Goal: Answer question/provide support: Share knowledge or assist other users

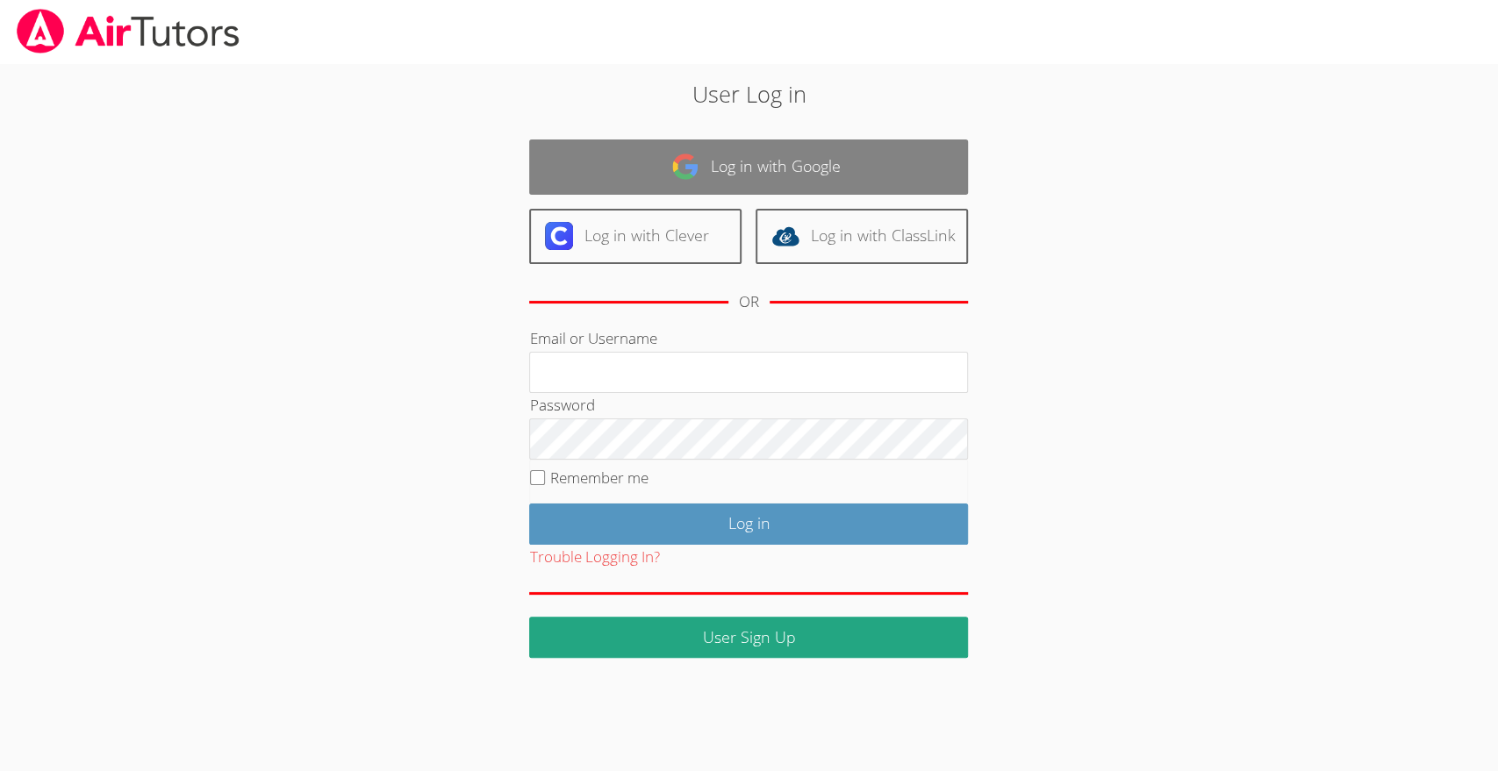
click at [847, 161] on link "Log in with Google" at bounding box center [748, 167] width 439 height 55
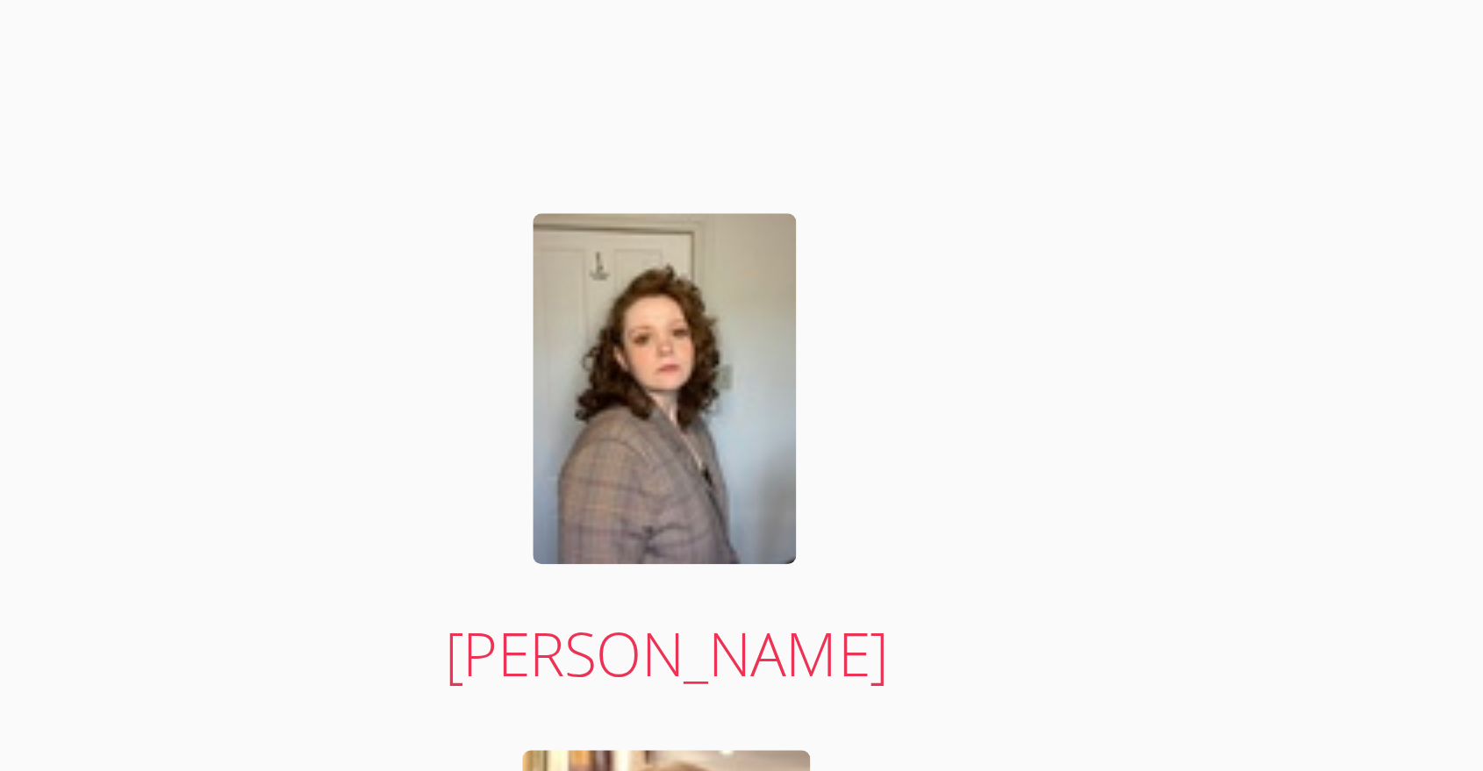
scroll to position [3386, 0]
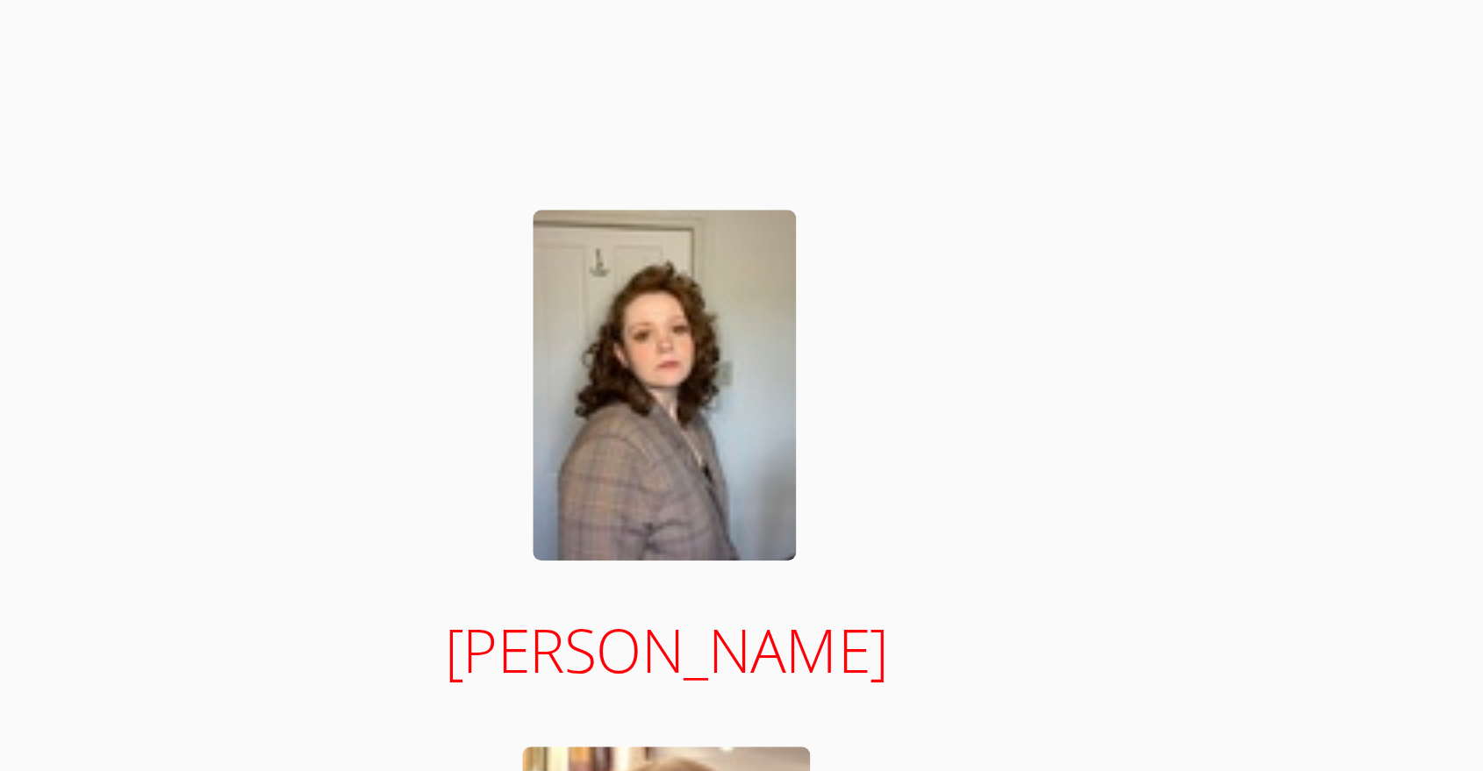
click at [613, 485] on img at bounding box center [608, 482] width 66 height 88
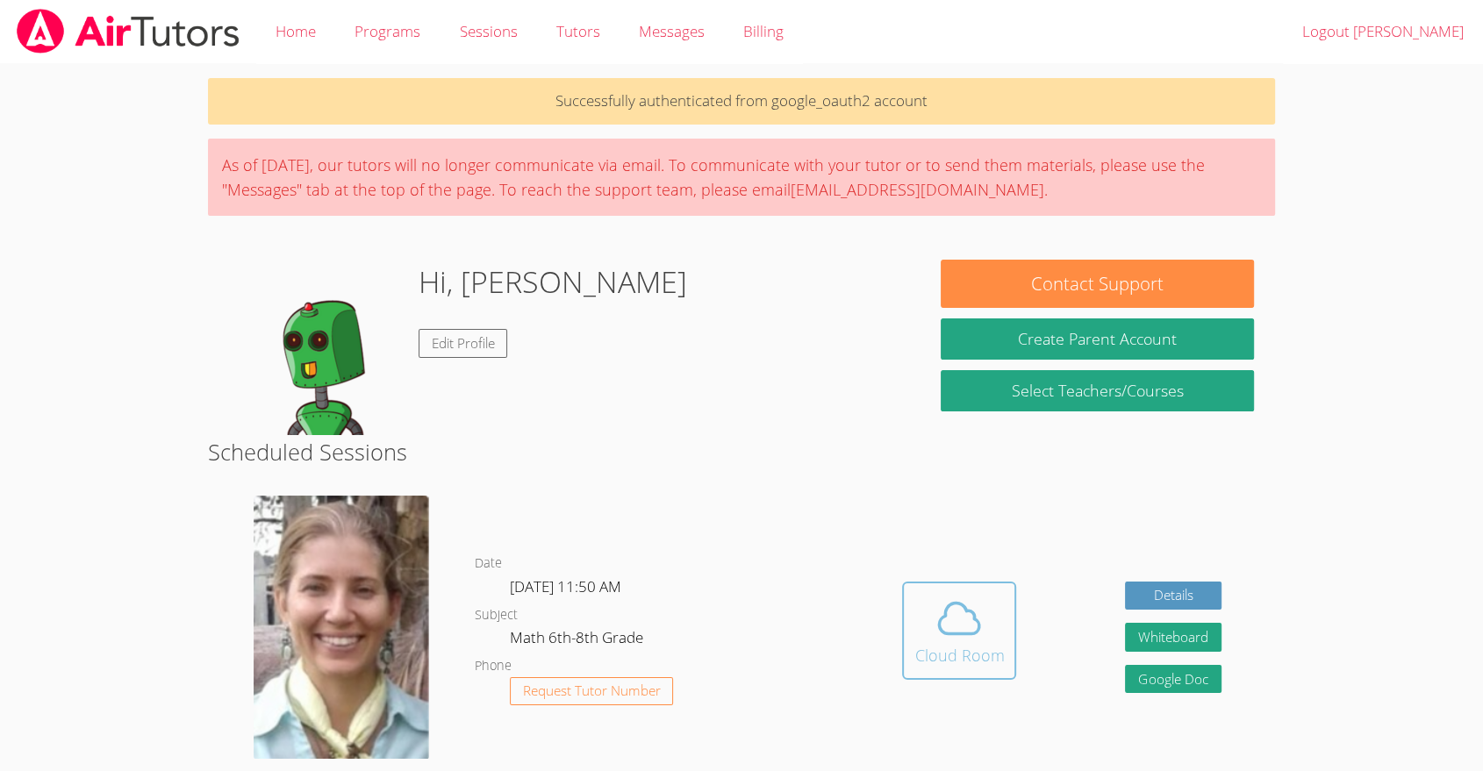
click at [975, 636] on icon at bounding box center [959, 618] width 49 height 49
click at [1183, 667] on link "Google Doc" at bounding box center [1173, 679] width 97 height 29
click at [1165, 650] on button "Whiteboard" at bounding box center [1173, 637] width 97 height 29
click at [949, 609] on icon at bounding box center [959, 618] width 49 height 49
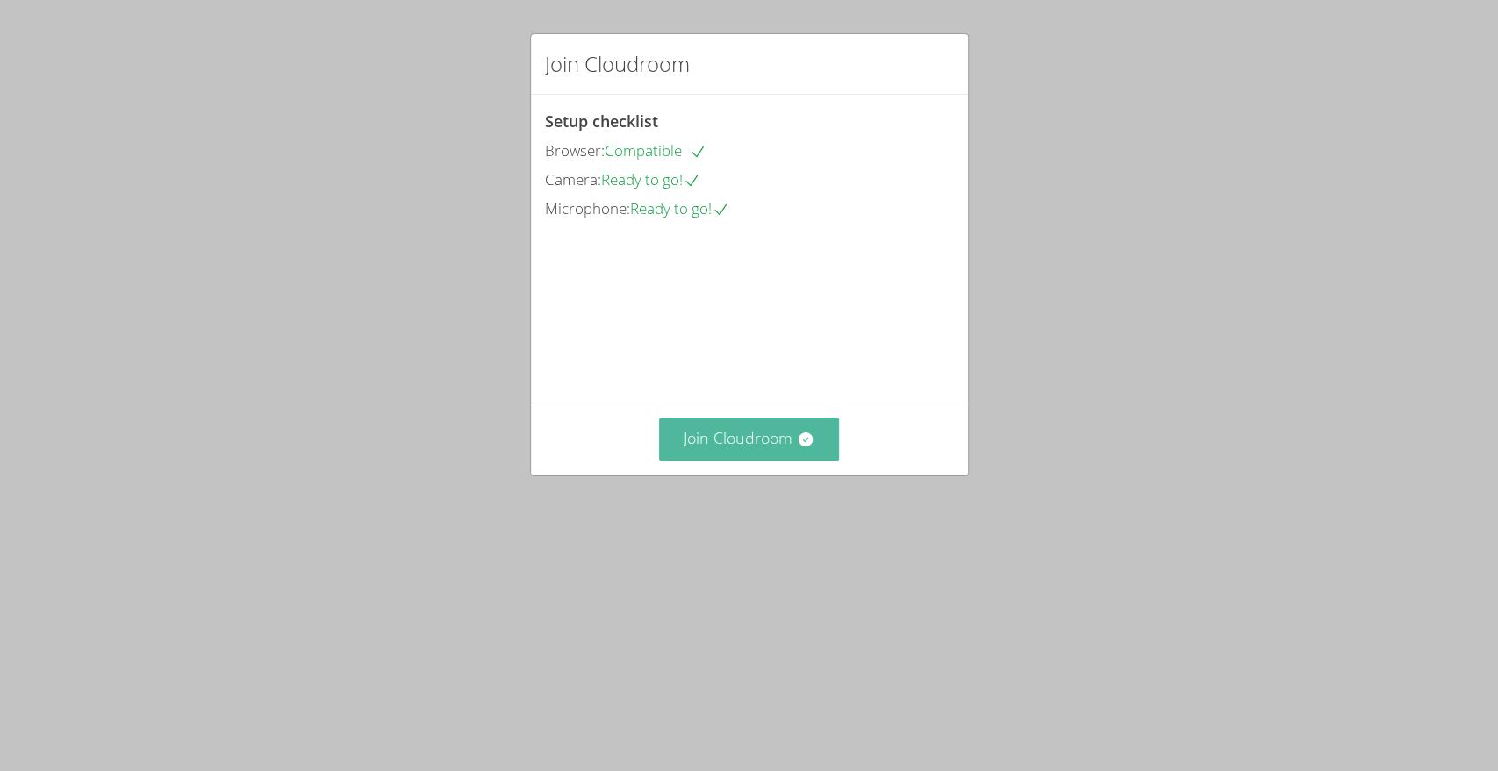
click at [687, 461] on button "Join Cloudroom" at bounding box center [749, 439] width 180 height 43
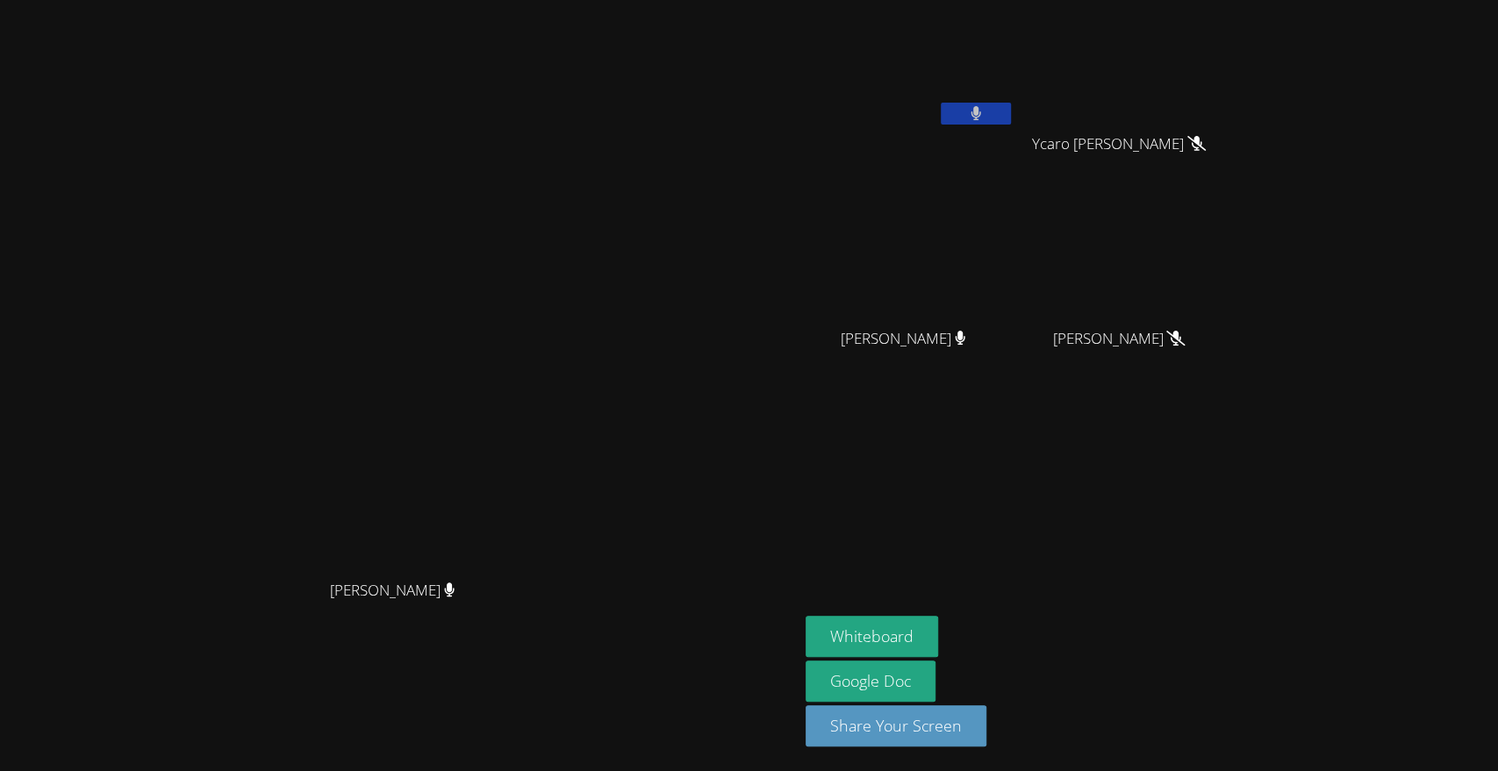
click at [1011, 108] on button at bounding box center [976, 114] width 70 height 22
click at [9, 508] on div "[PERSON_NAME]" at bounding box center [399, 350] width 785 height 441
click at [1011, 114] on button at bounding box center [976, 114] width 70 height 22
click at [982, 115] on icon at bounding box center [976, 113] width 11 height 15
click at [1186, 114] on video at bounding box center [1125, 66] width 209 height 118
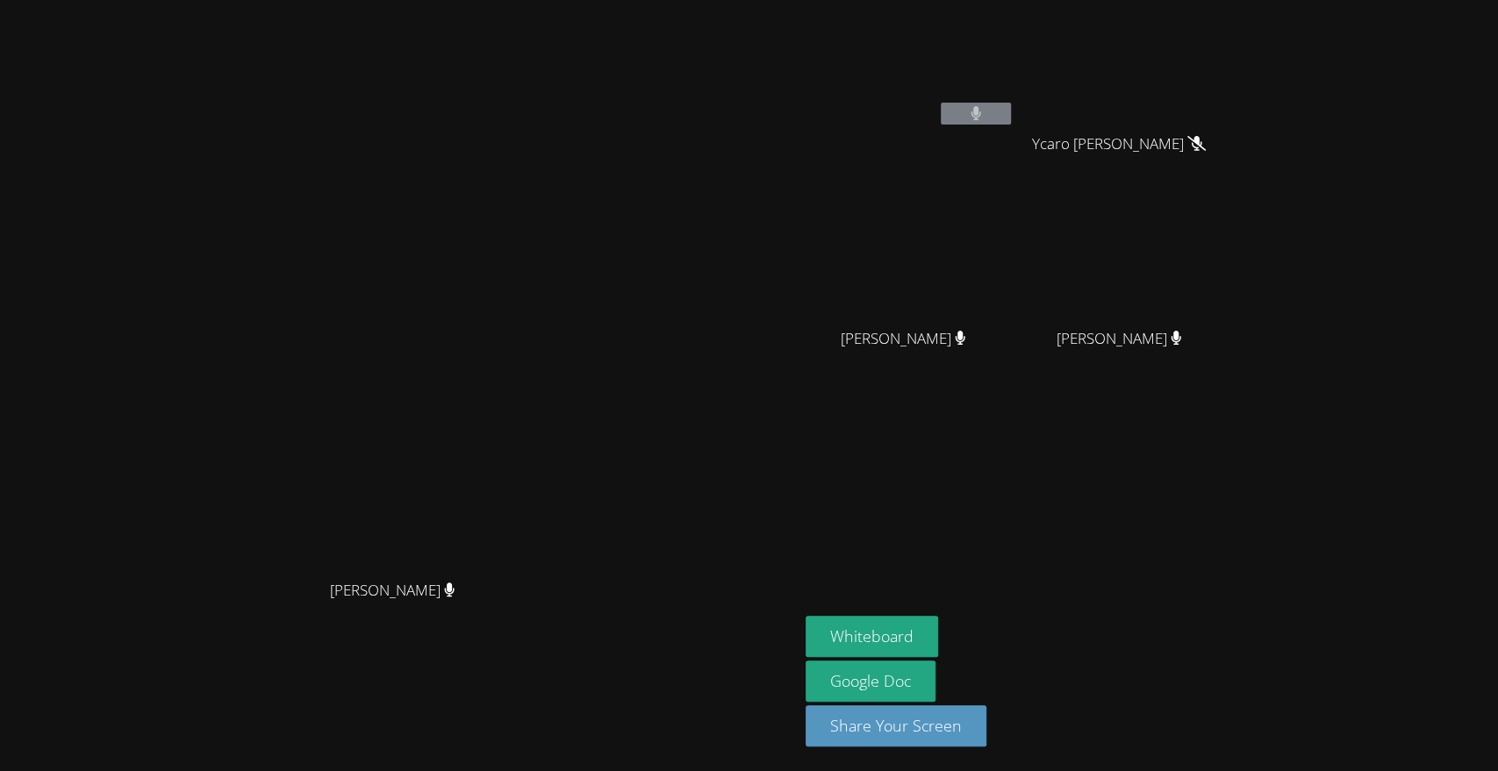
click at [1011, 118] on button at bounding box center [976, 114] width 70 height 22
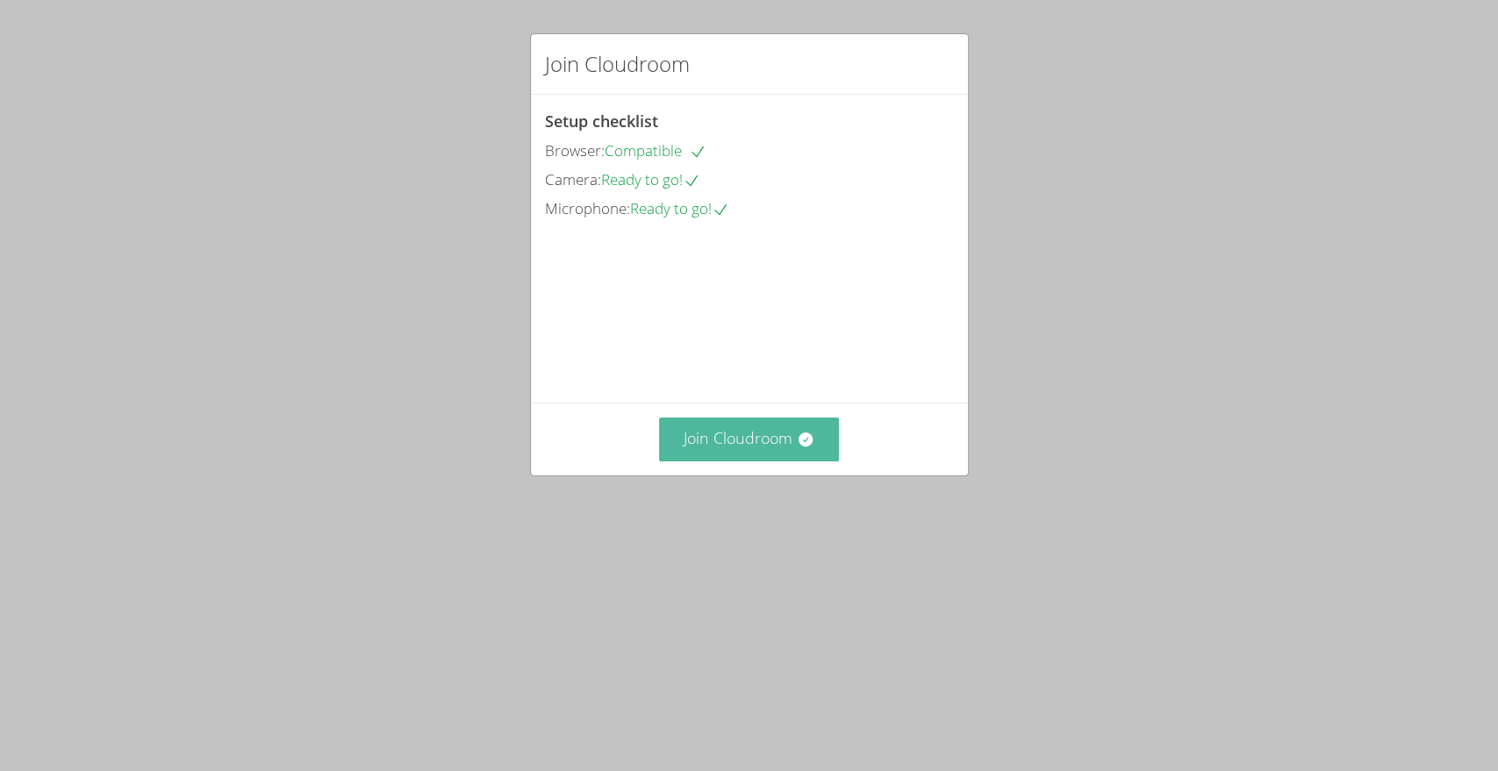
click at [757, 461] on button "Join Cloudroom" at bounding box center [749, 439] width 180 height 43
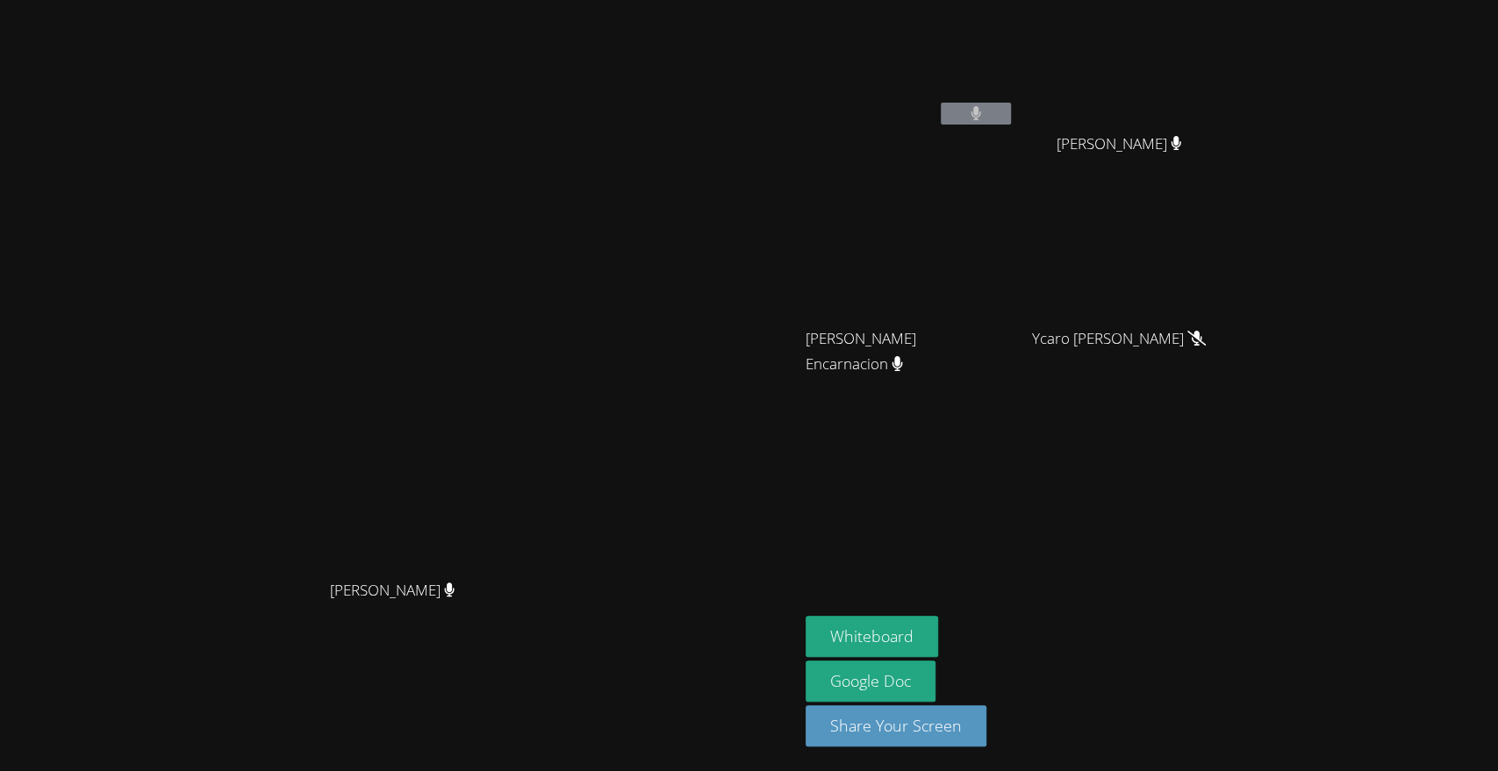
click at [1014, 117] on video at bounding box center [910, 66] width 209 height 118
click at [1011, 111] on button at bounding box center [976, 114] width 70 height 22
click at [1011, 122] on button at bounding box center [976, 114] width 70 height 22
click at [1011, 110] on button at bounding box center [976, 114] width 70 height 22
click at [1011, 120] on button at bounding box center [976, 114] width 70 height 22
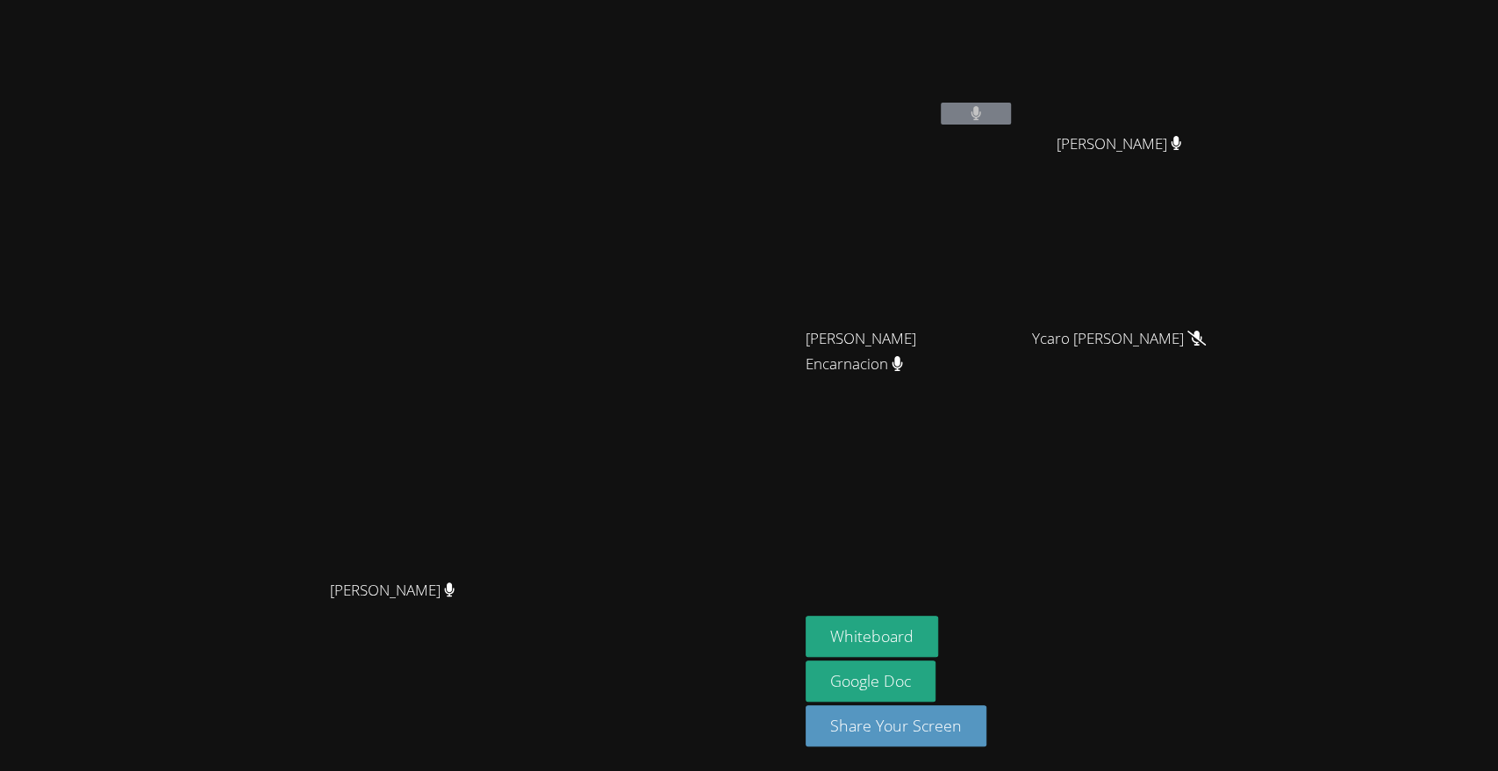
click at [1014, 135] on div "Ana Gomes Silva" at bounding box center [910, 101] width 209 height 188
click at [1014, 139] on div "Ana Gomes Silva" at bounding box center [910, 101] width 209 height 188
click at [1014, 150] on div "Ana Gomes Silva" at bounding box center [910, 101] width 209 height 188
click at [1014, 77] on video at bounding box center [910, 66] width 209 height 118
click at [982, 109] on icon at bounding box center [976, 113] width 11 height 15
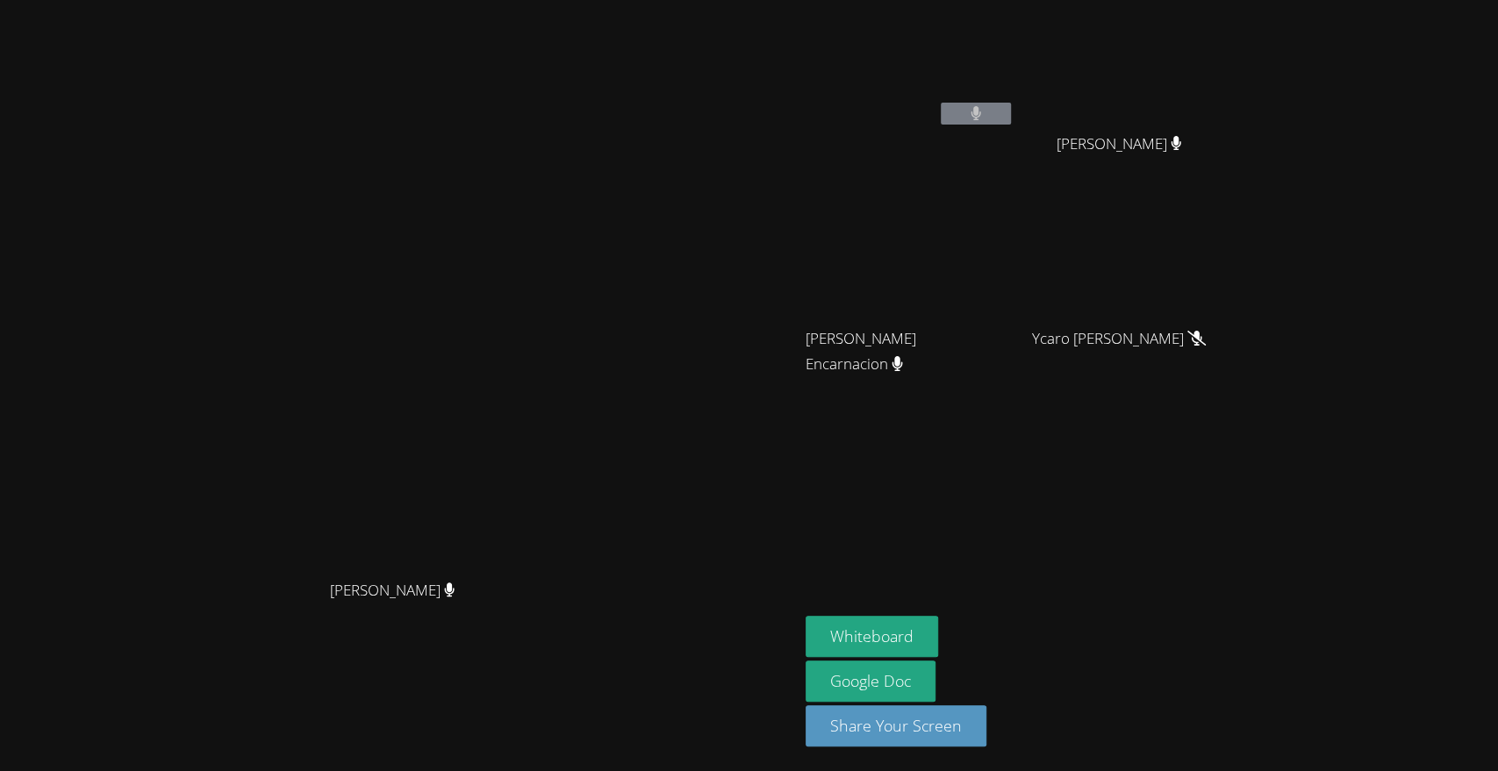
click at [1011, 123] on button at bounding box center [976, 114] width 70 height 22
click at [982, 117] on icon at bounding box center [976, 113] width 11 height 15
click at [1011, 123] on button at bounding box center [976, 114] width 70 height 22
click at [1011, 118] on button at bounding box center [976, 114] width 70 height 22
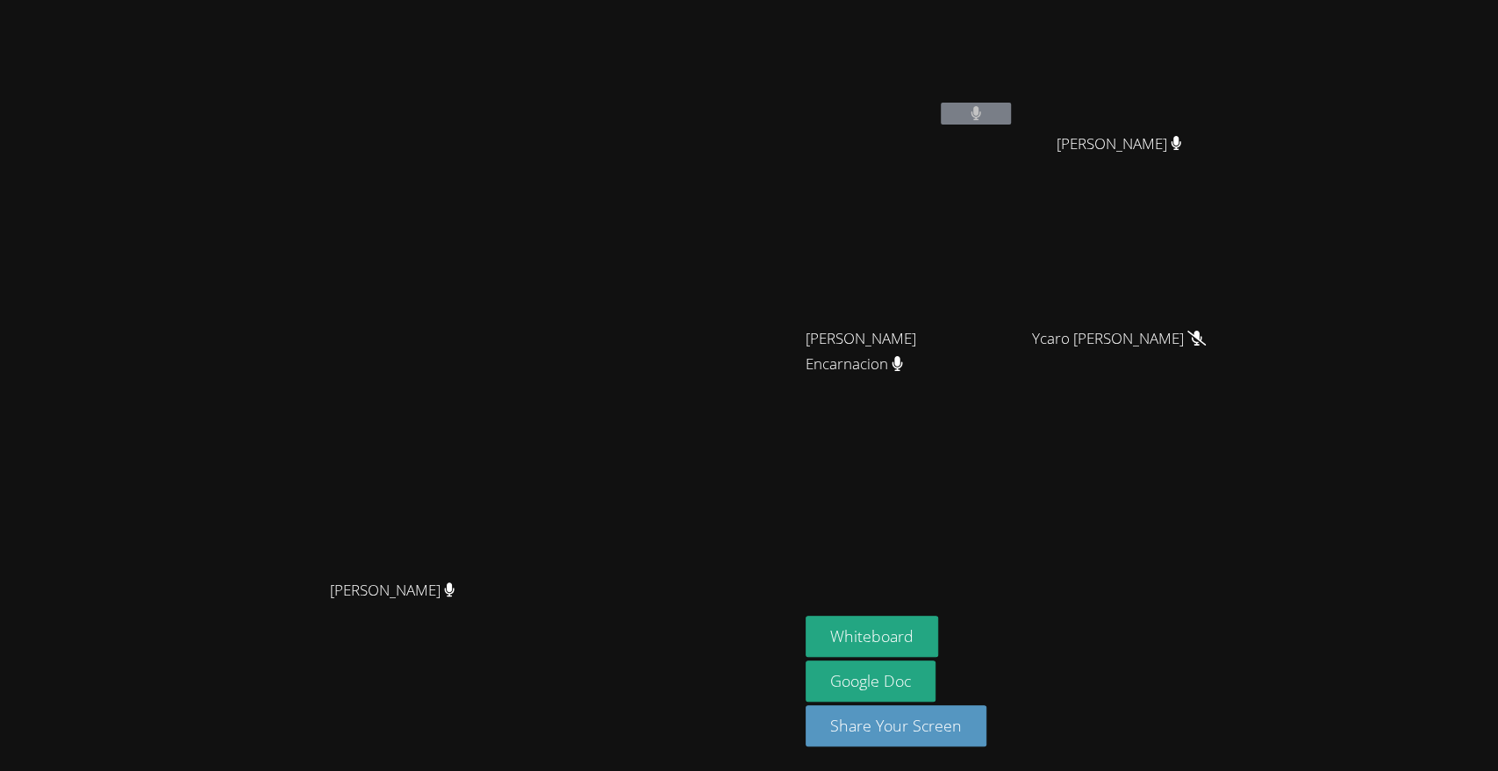
click at [1011, 116] on button at bounding box center [976, 114] width 70 height 22
click at [531, 218] on video at bounding box center [399, 350] width 263 height 441
click at [1496, 441] on div "Diana Andrade Diana Andrade Ana Gomes Silva Jimena Mena Huezo Jimena Mena Huezo…" at bounding box center [749, 385] width 1498 height 771
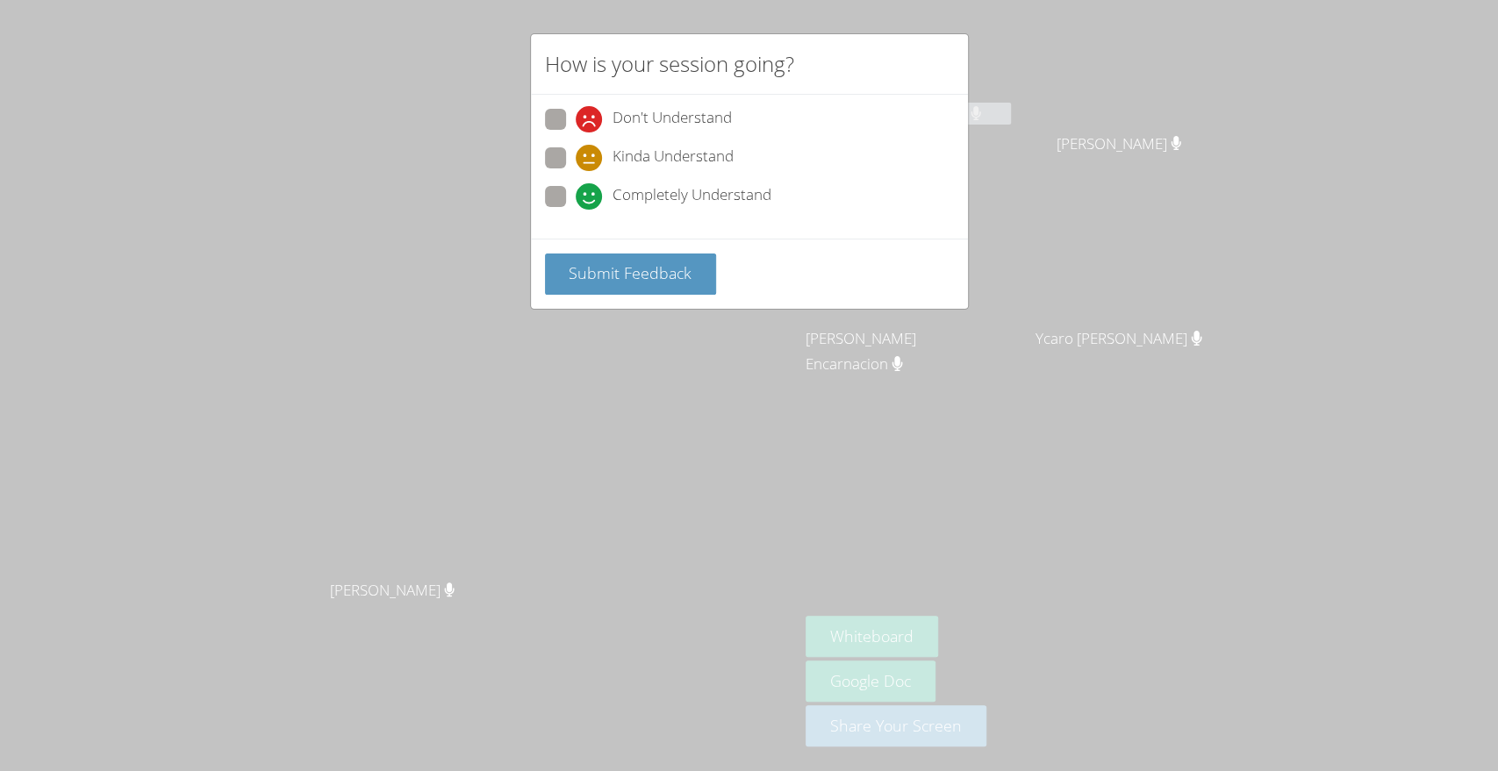
click at [576, 210] on span at bounding box center [576, 210] width 0 height 0
click at [576, 189] on input "Completely Understand" at bounding box center [583, 193] width 15 height 15
radio input "true"
click at [604, 287] on button "Submit Feedback" at bounding box center [631, 274] width 172 height 41
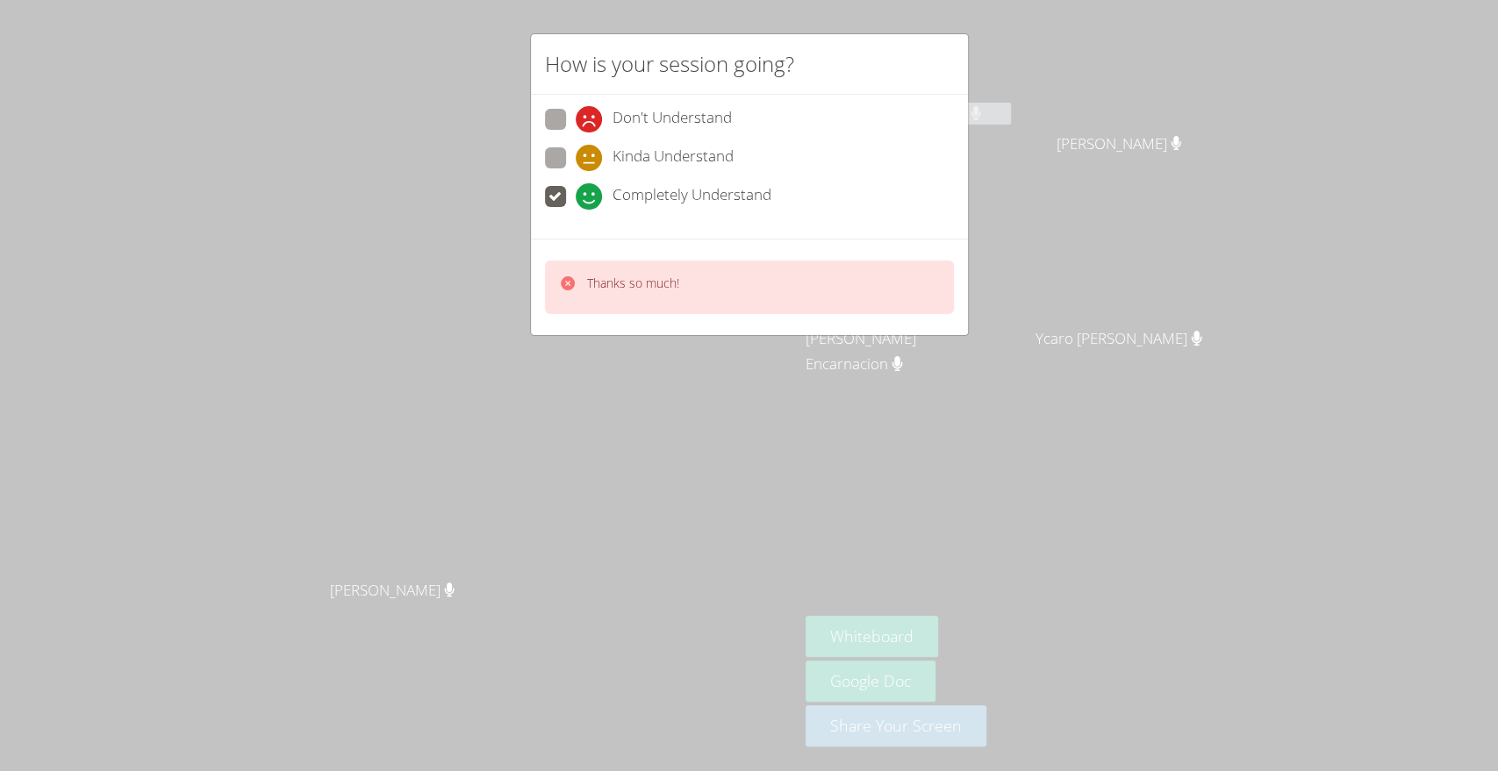
click at [562, 222] on div "Don't Understand Kinda Understand Completely Understand" at bounding box center [749, 167] width 437 height 144
click at [562, 292] on div at bounding box center [568, 287] width 18 height 25
click at [574, 150] on label "Kinda Understand" at bounding box center [639, 159] width 189 height 24
click at [576, 150] on input "Kinda Understand" at bounding box center [583, 154] width 15 height 15
radio input "true"
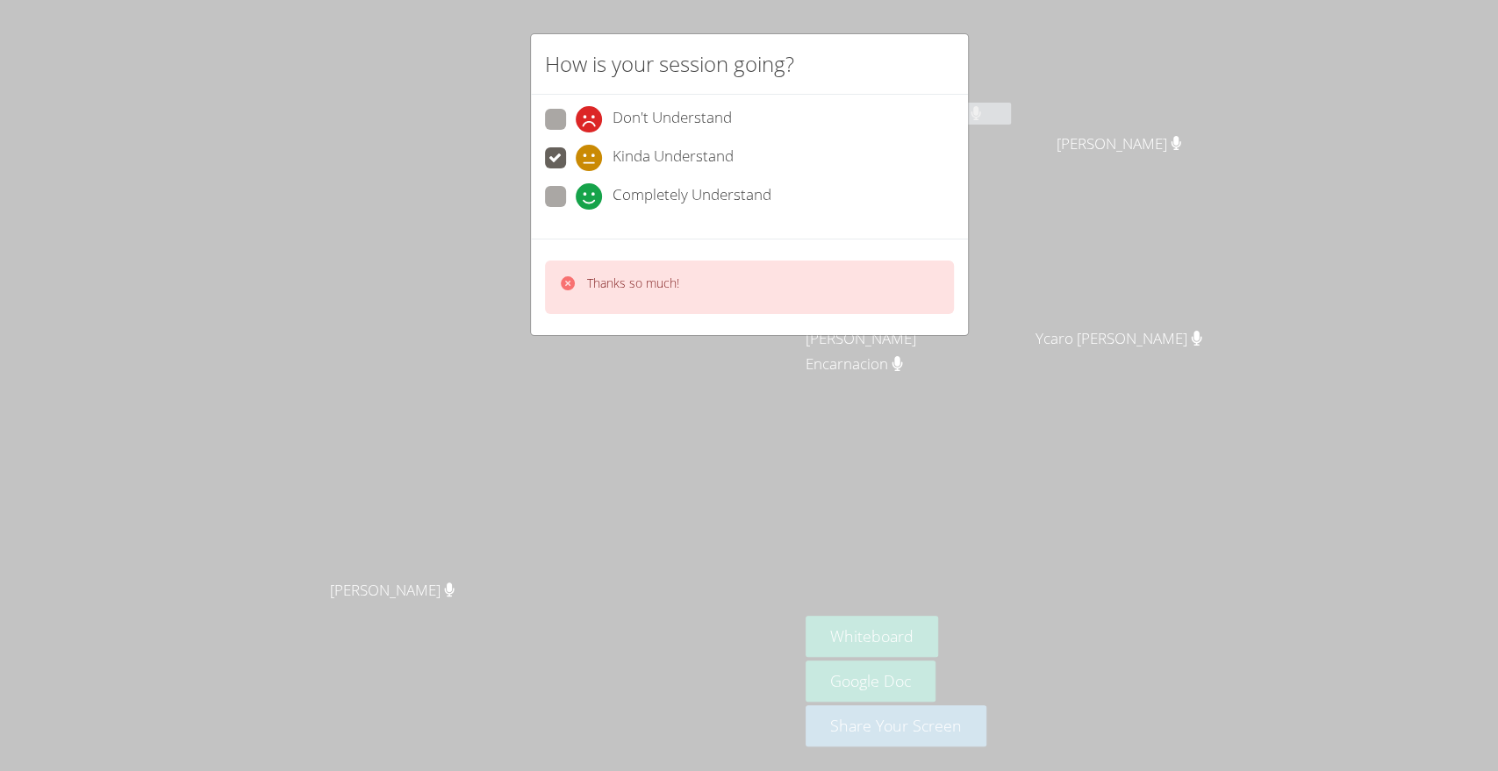
click at [576, 133] on span at bounding box center [576, 133] width 0 height 0
click at [576, 124] on input "Don't Understand" at bounding box center [583, 116] width 15 height 15
radio input "true"
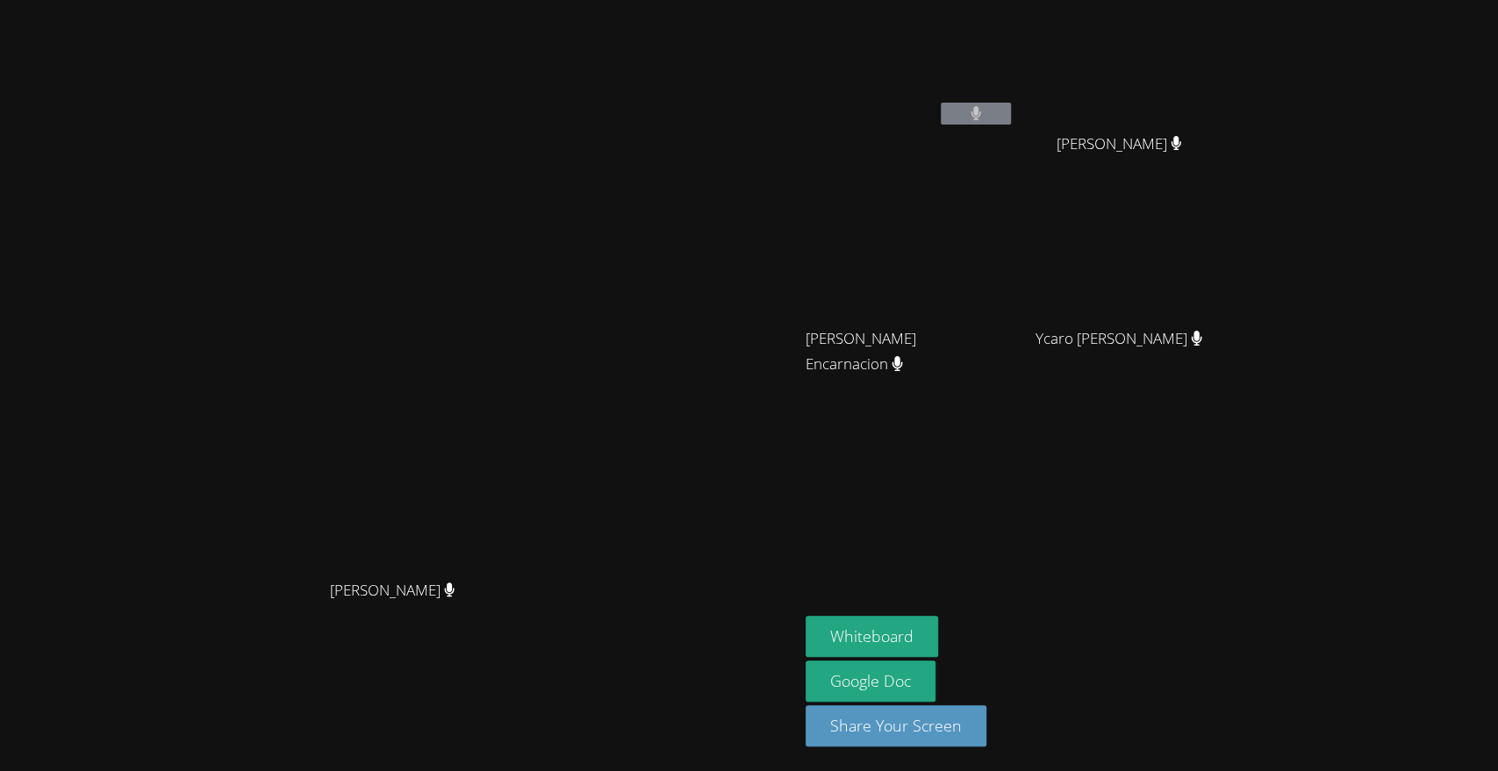
click at [531, 196] on video at bounding box center [399, 350] width 263 height 441
